Goal: Information Seeking & Learning: Find specific fact

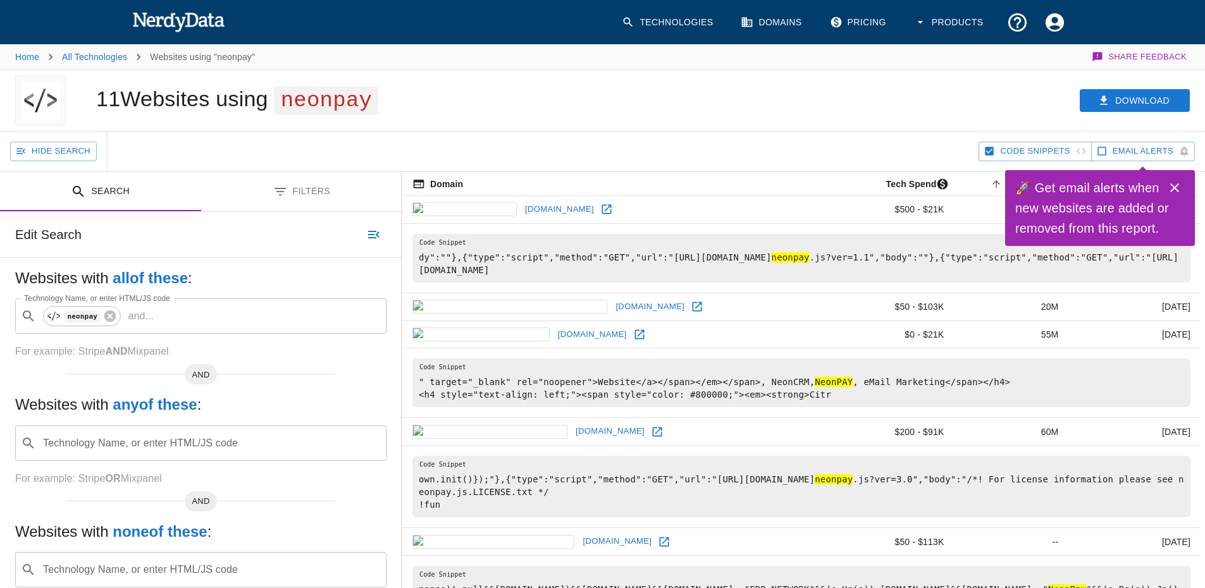
scroll to position [127, 0]
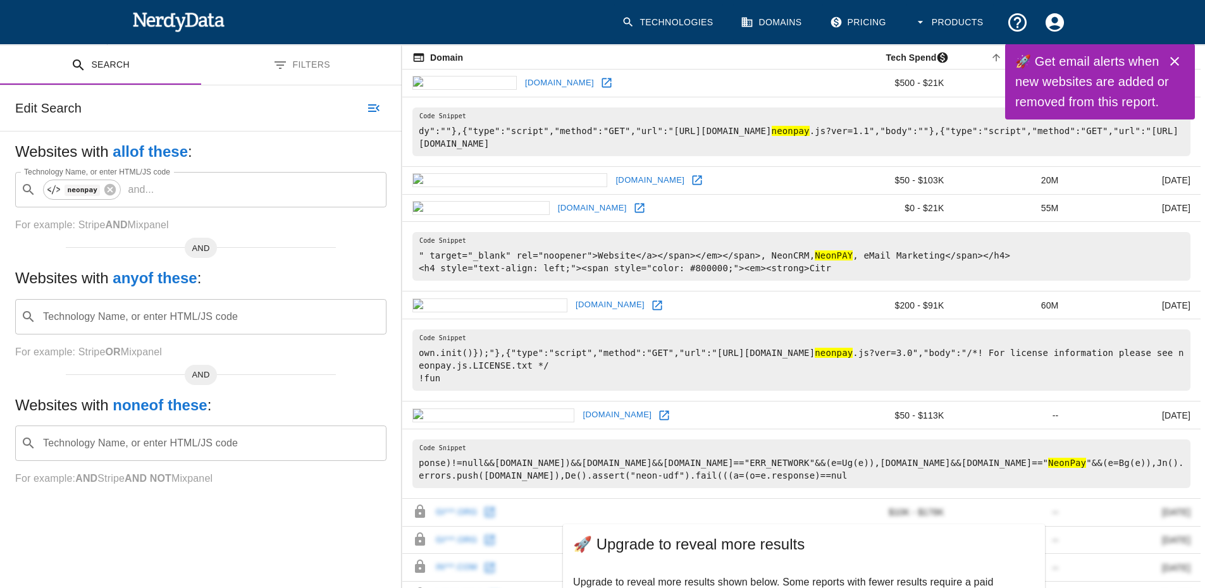
drag, startPoint x: 0, startPoint y: 0, endPoint x: 148, endPoint y: 22, distance: 149.7
click at [148, 22] on img at bounding box center [178, 21] width 93 height 25
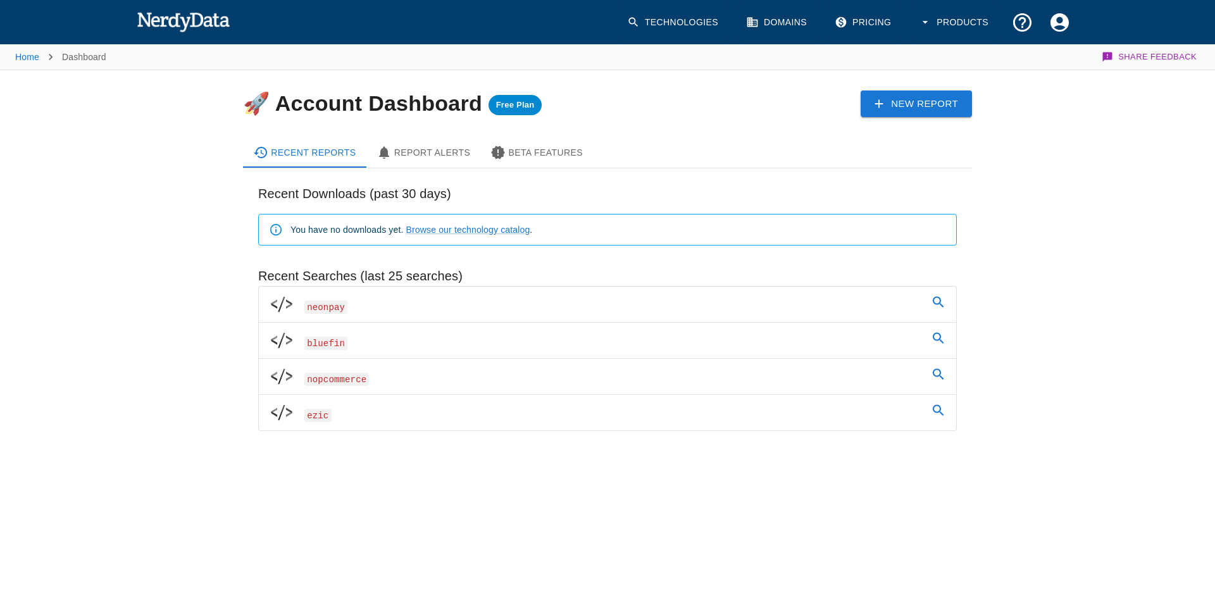
click at [358, 229] on div "You have no downloads yet. Browse our technology catalog ." at bounding box center [411, 229] width 242 height 23
click at [689, 14] on link "Technologies" at bounding box center [673, 22] width 109 height 37
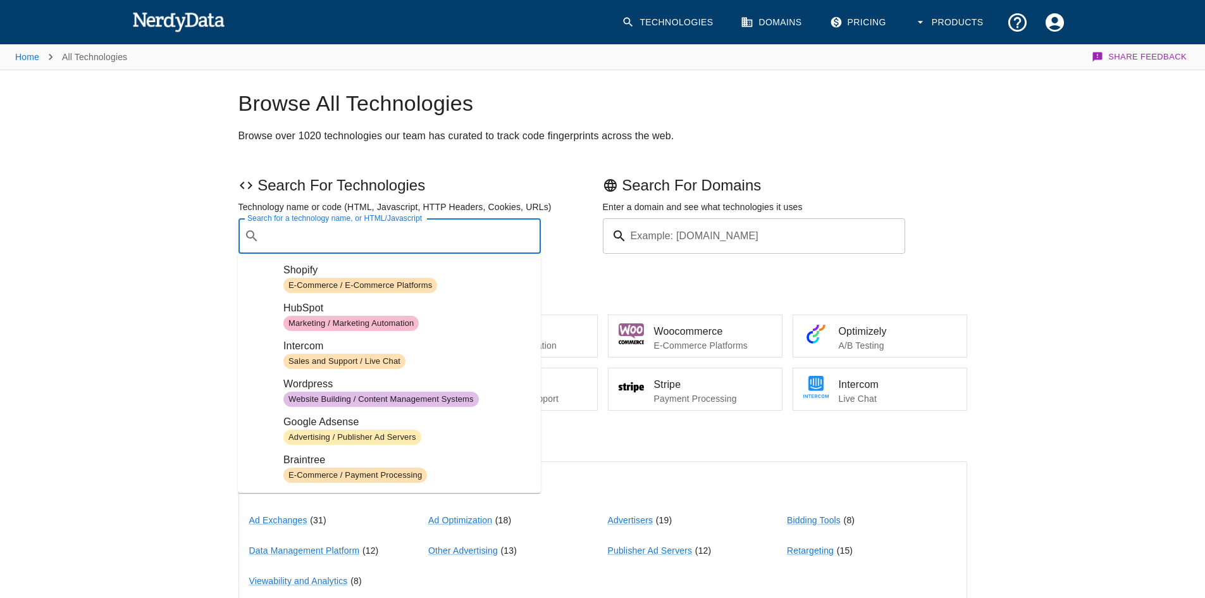
click at [337, 233] on input "Search for a technology name, or HTML/Javascript" at bounding box center [399, 236] width 271 height 24
paste input "[URL][DOMAIN_NAME]"
type input "[URL][DOMAIN_NAME]"
paste input "[URL][DOMAIN_NAME]"
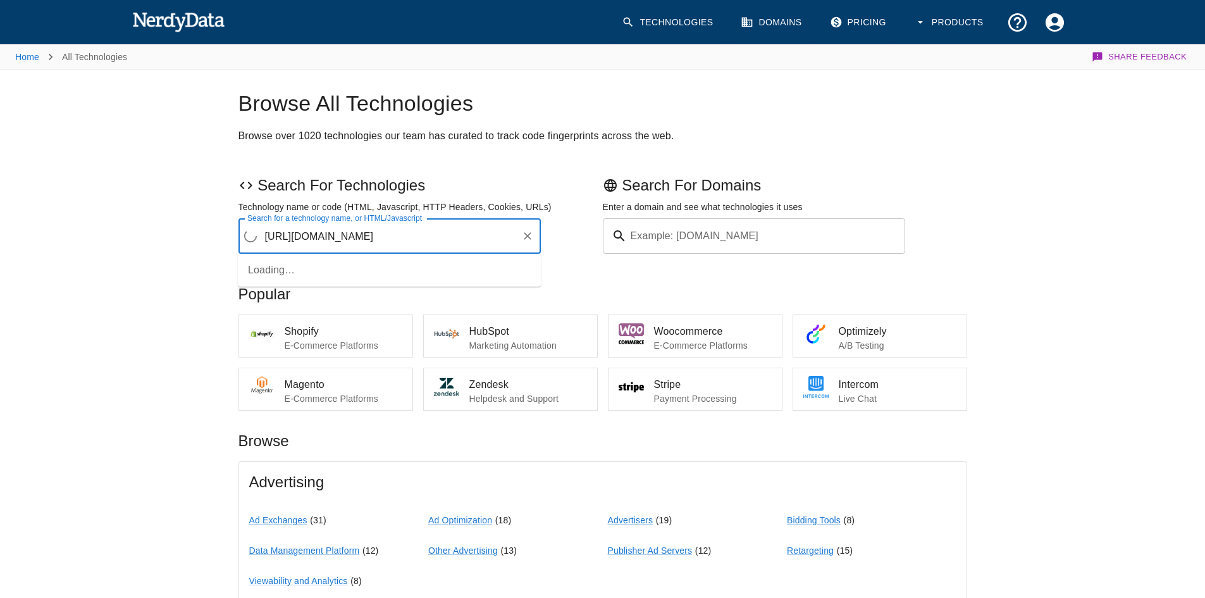
type input "[URL][DOMAIN_NAME]"
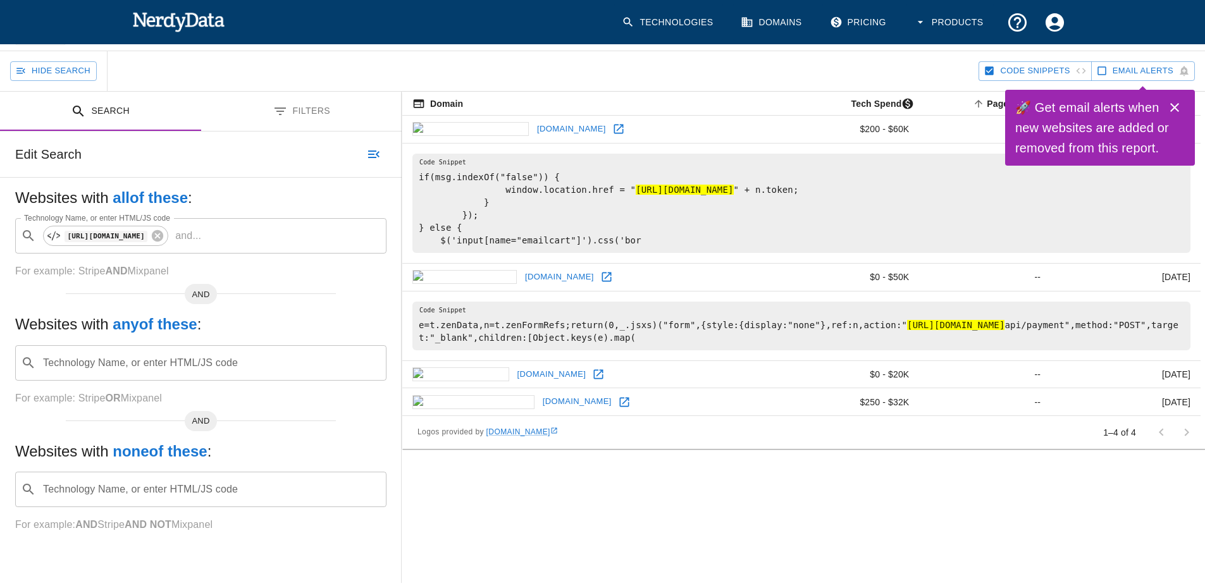
scroll to position [127, 0]
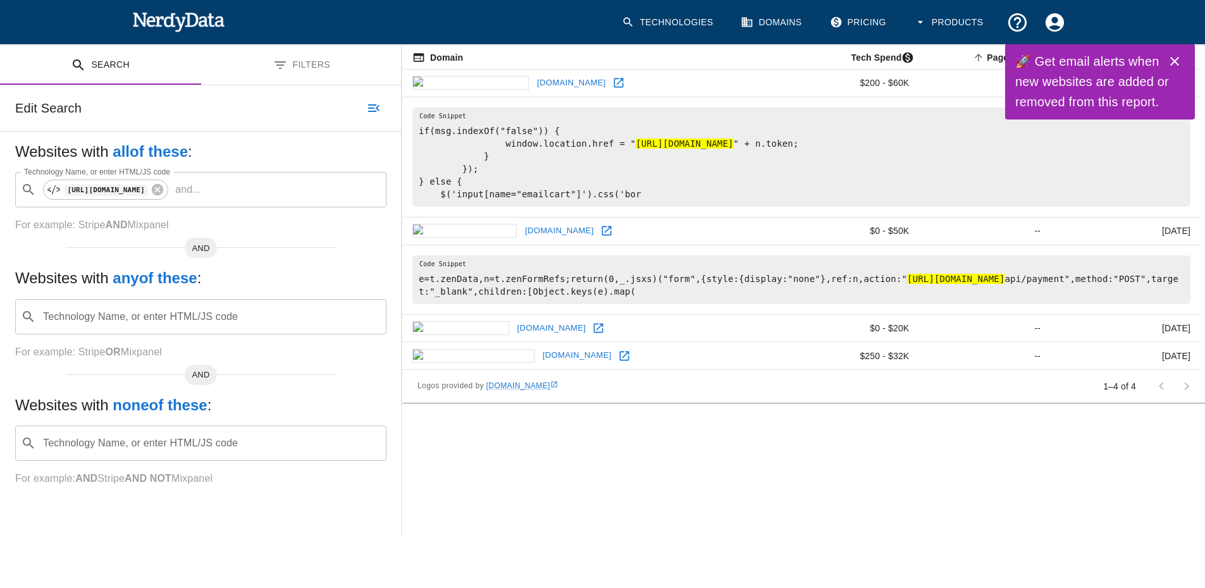
click at [206, 26] on img at bounding box center [178, 21] width 93 height 25
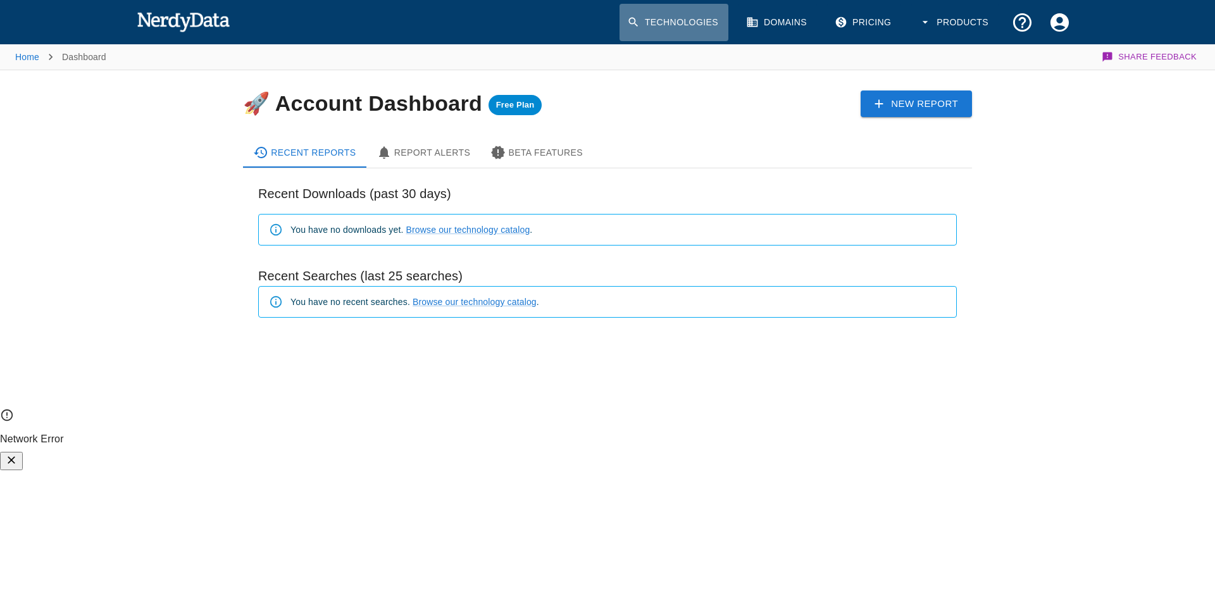
click at [706, 25] on link "Technologies" at bounding box center [673, 22] width 109 height 37
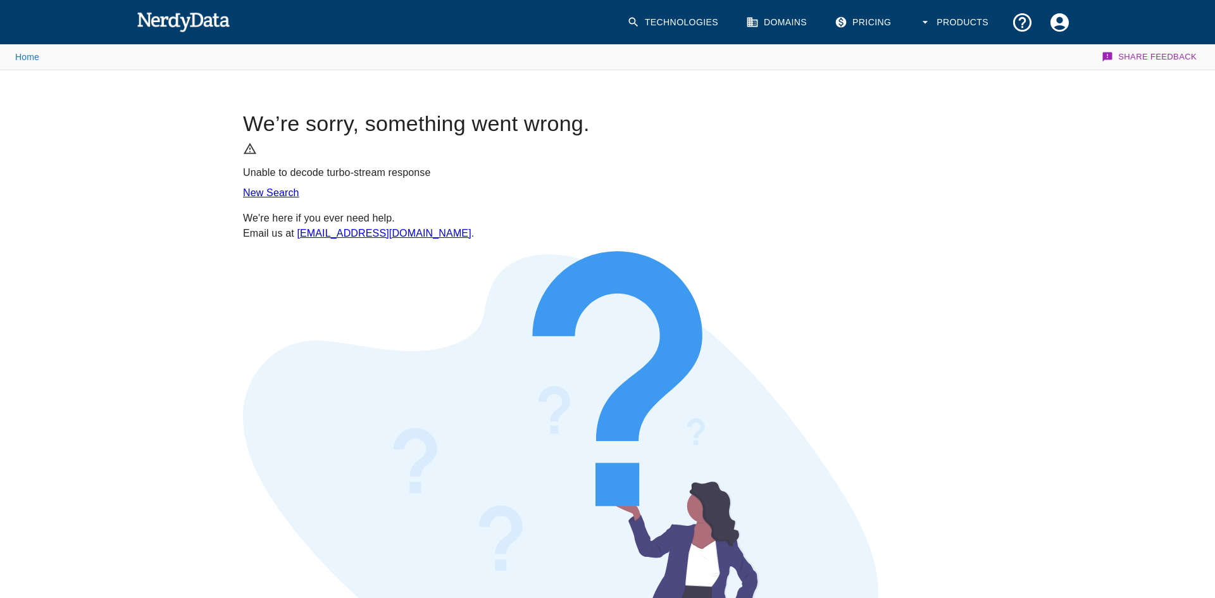
click at [299, 198] on link "New Search" at bounding box center [271, 192] width 56 height 11
click at [1056, 26] on icon "Account Settings" at bounding box center [1060, 22] width 22 height 22
click at [1034, 80] on span "Log Out" at bounding box center [1042, 72] width 51 height 15
